Goal: Navigation & Orientation: Understand site structure

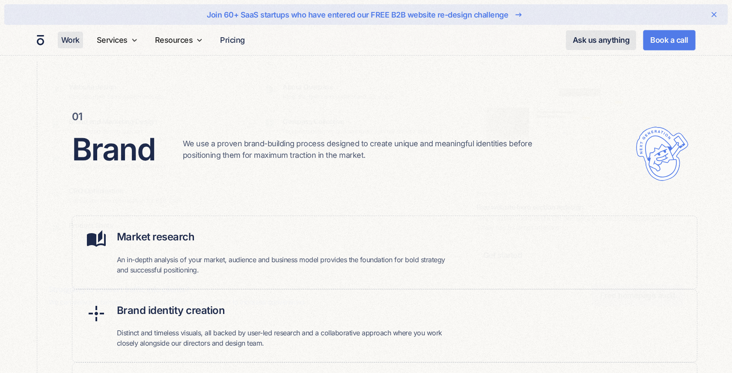
click at [71, 38] on link "Work" at bounding box center [70, 40] width 25 height 17
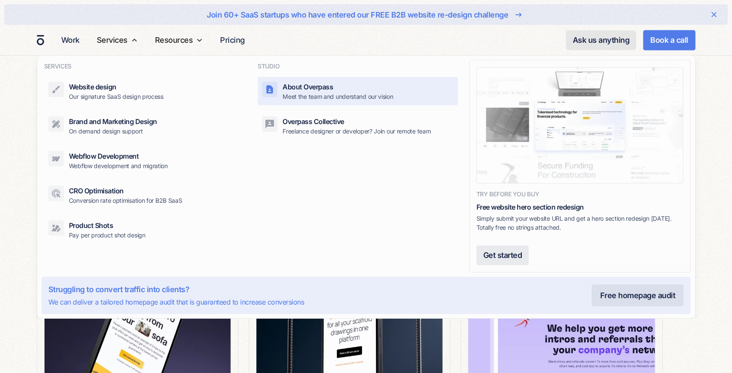
click at [291, 95] on p "Meet the team and understand our vision" at bounding box center [338, 96] width 110 height 9
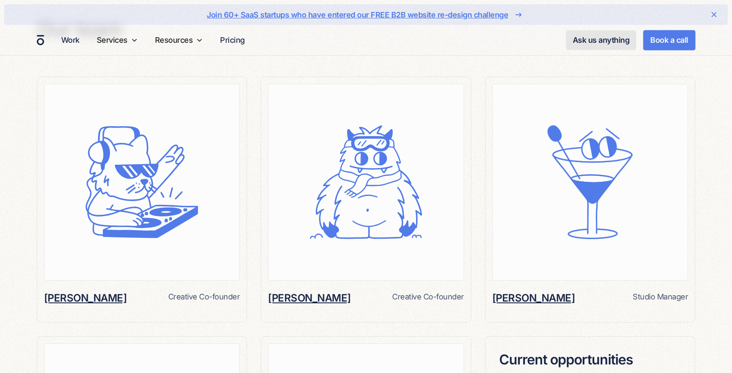
scroll to position [710, 0]
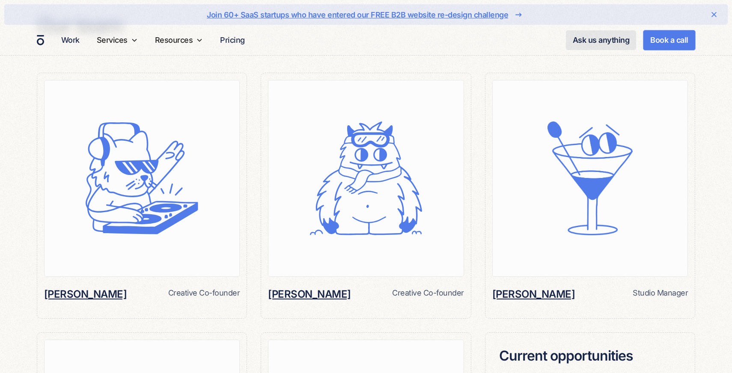
click at [524, 287] on h6 "Becky Lomax" at bounding box center [533, 294] width 83 height 15
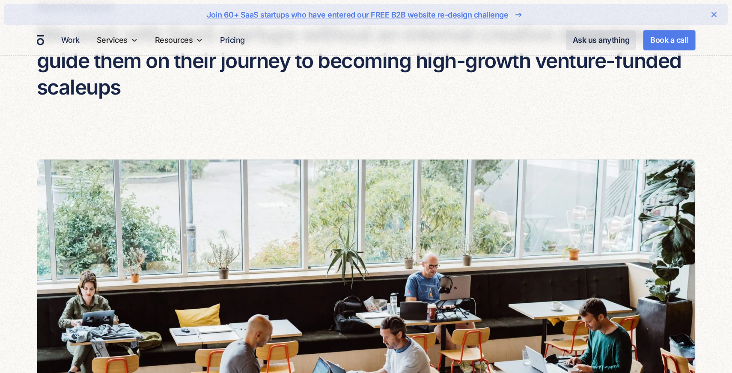
scroll to position [47, 0]
